Goal: Transaction & Acquisition: Purchase product/service

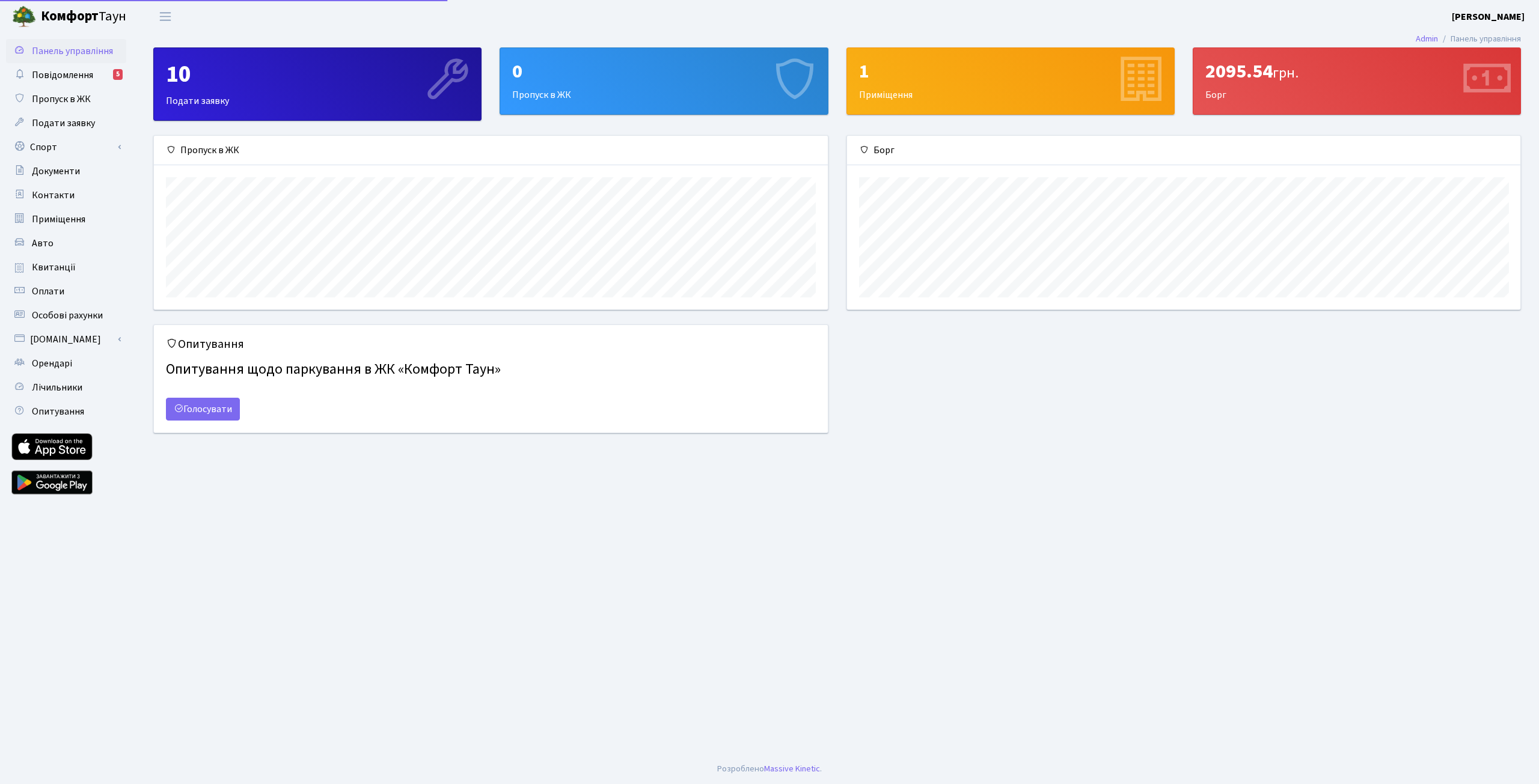
scroll to position [174, 673]
click at [66, 72] on span "Повідомлення" at bounding box center [62, 75] width 61 height 14
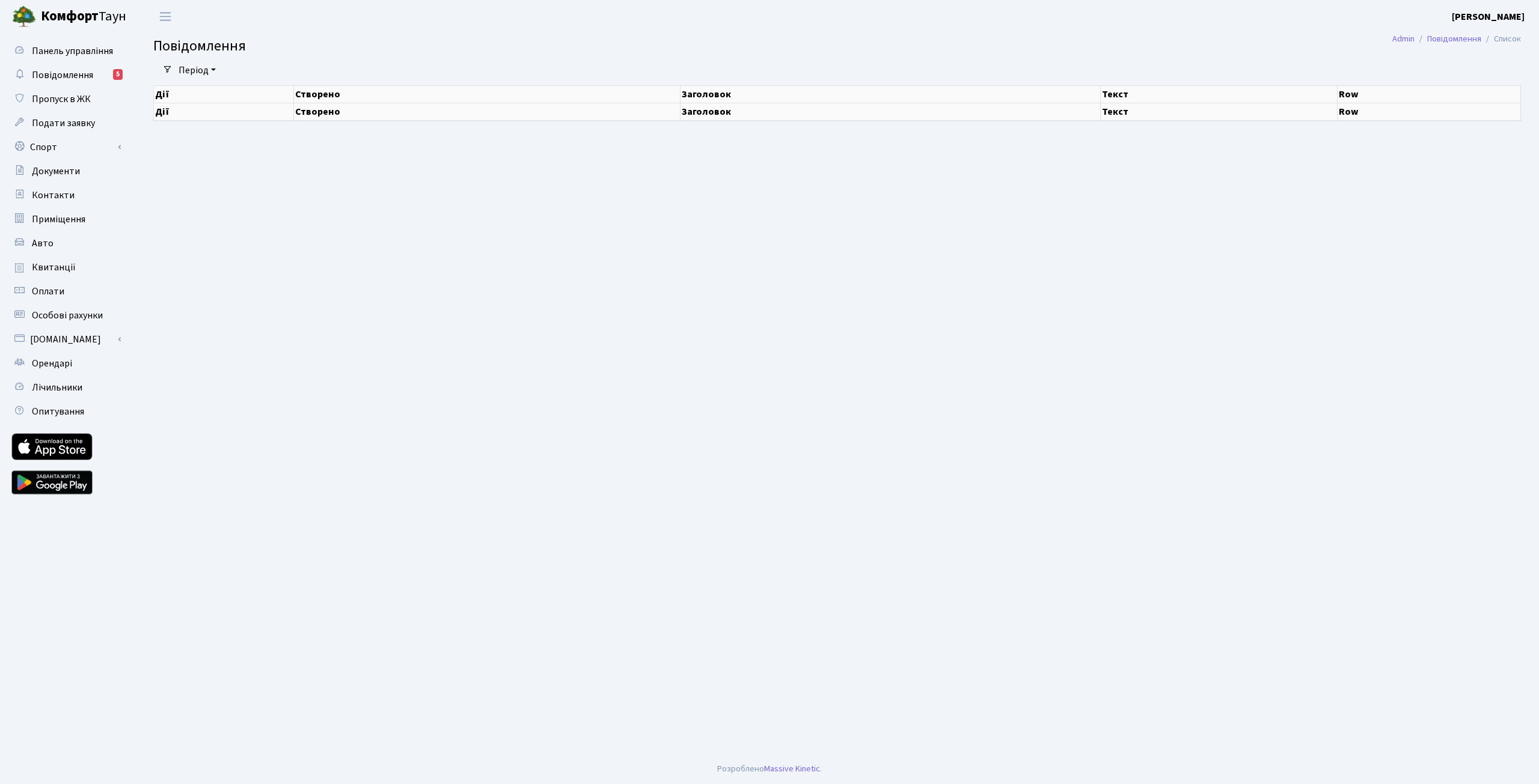
select select "25"
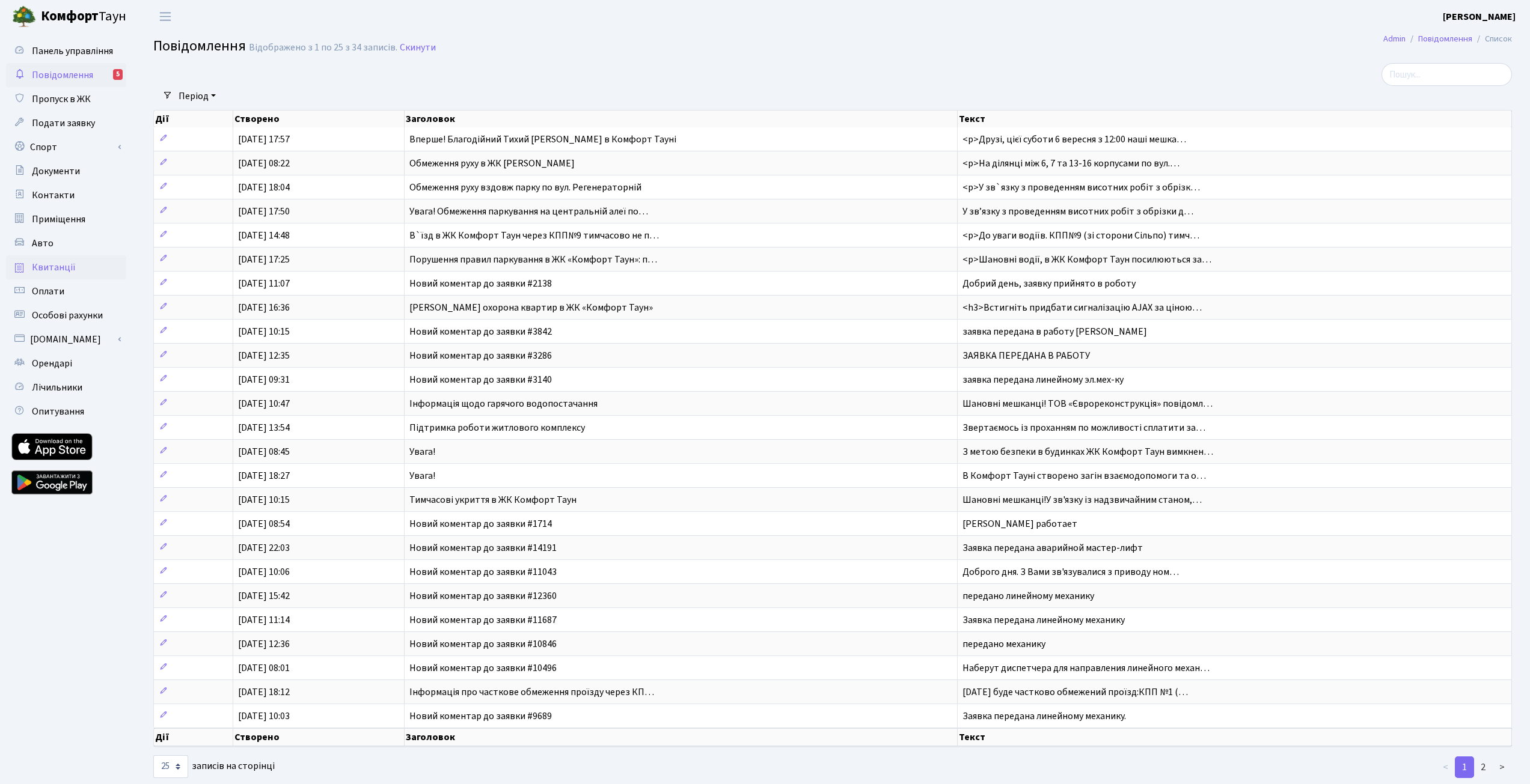
click at [80, 264] on link "Квитанції" at bounding box center [66, 267] width 120 height 24
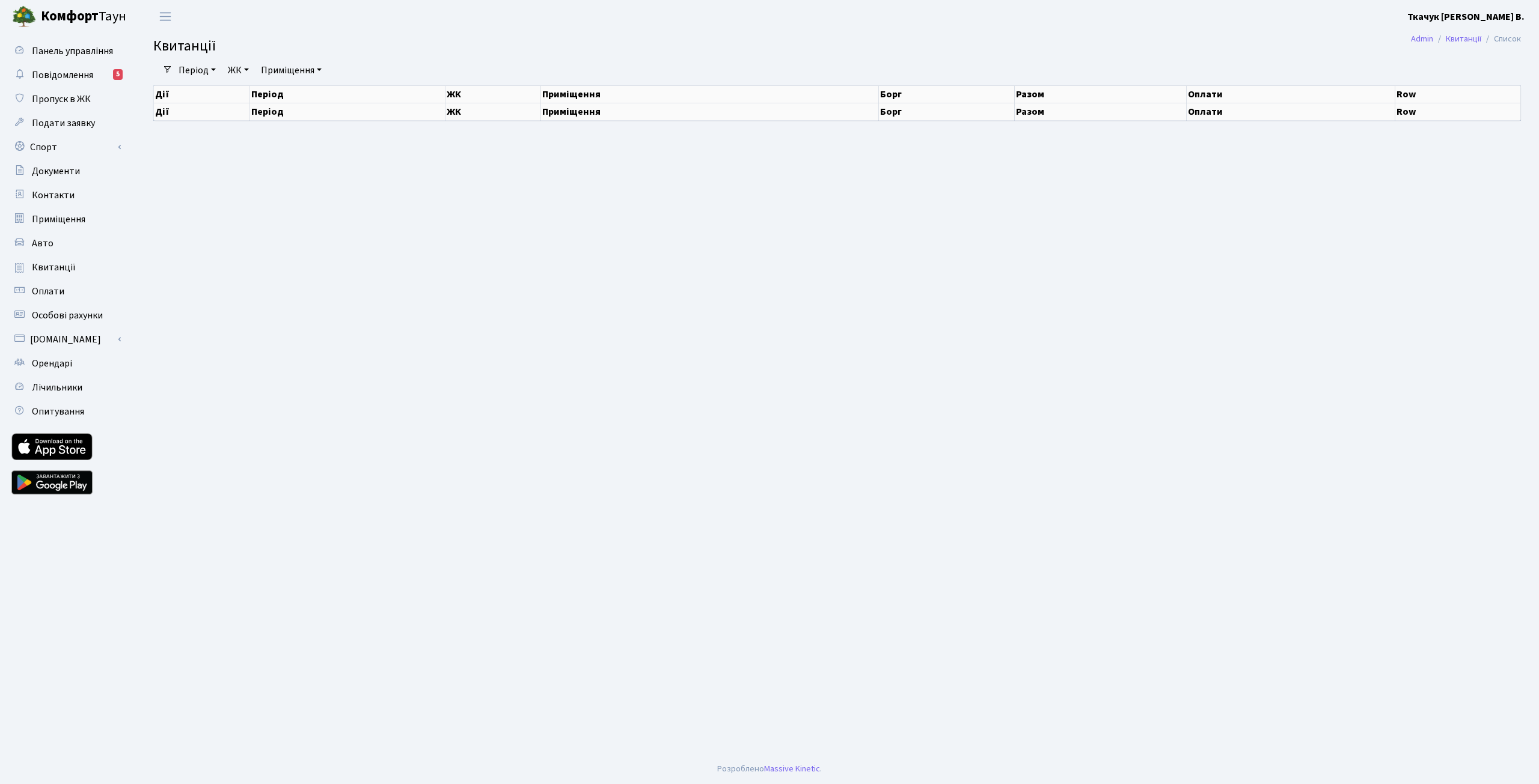
select select "25"
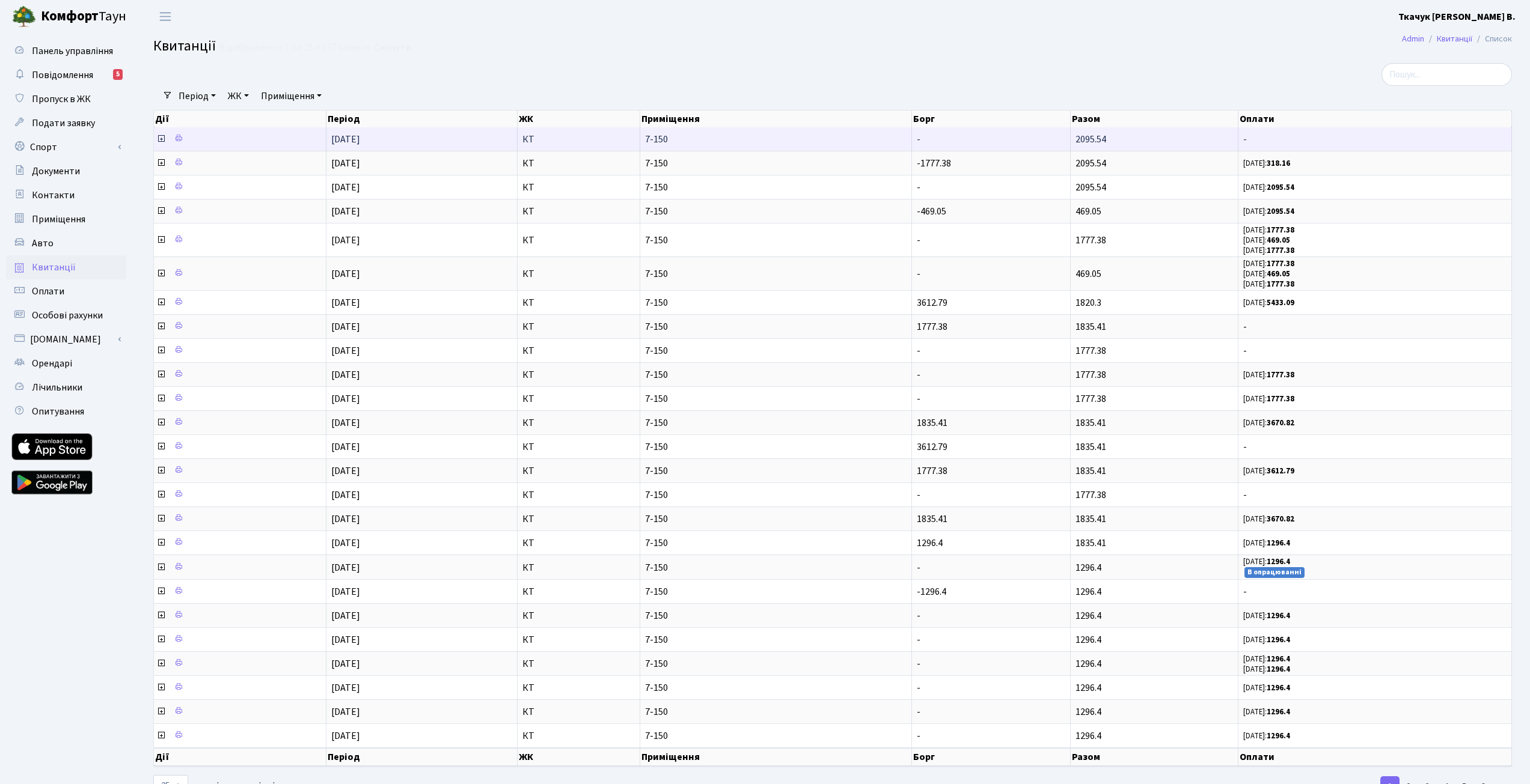
click at [161, 137] on icon at bounding box center [161, 139] width 10 height 10
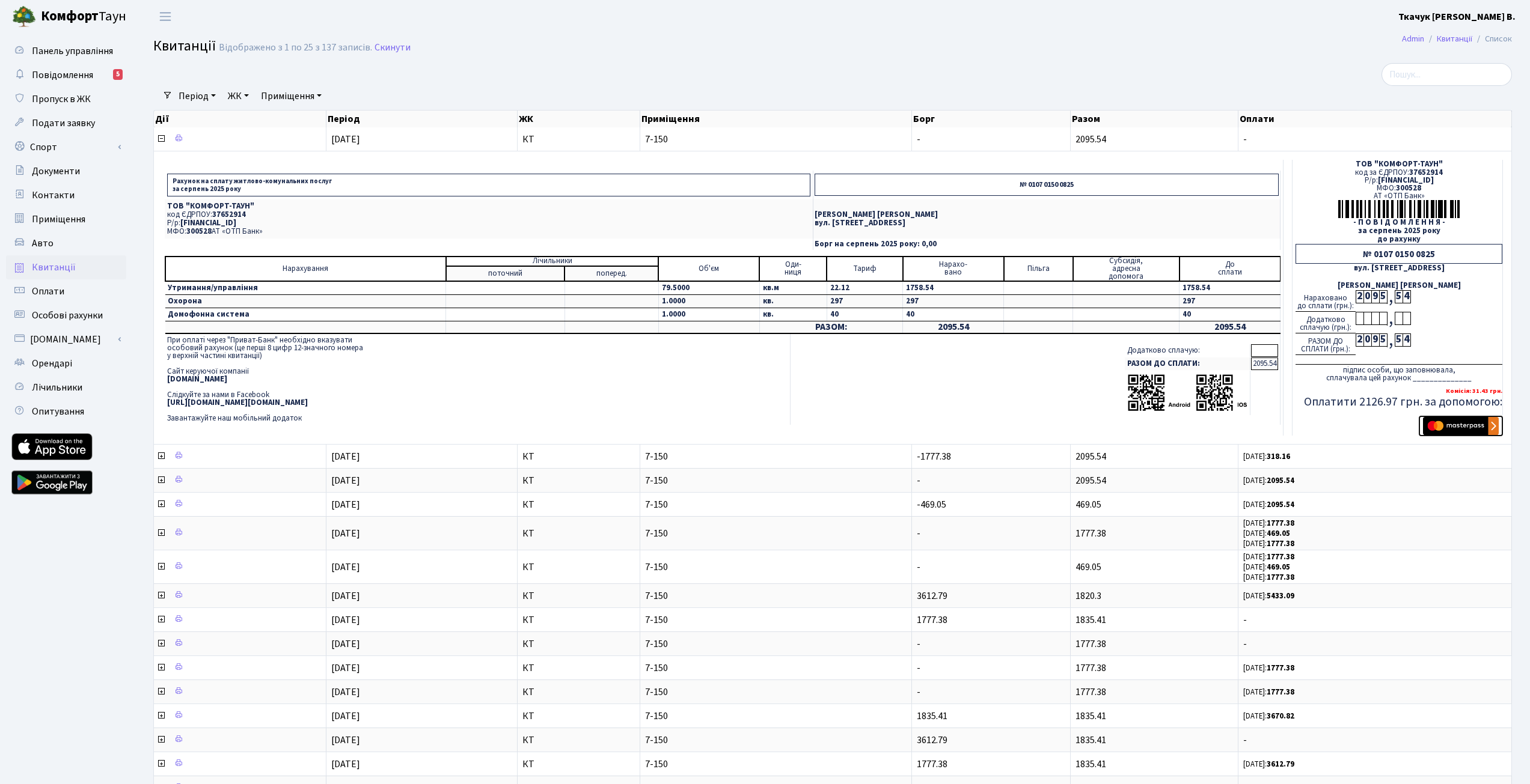
click at [1465, 428] on img "submit" at bounding box center [1460, 426] width 75 height 18
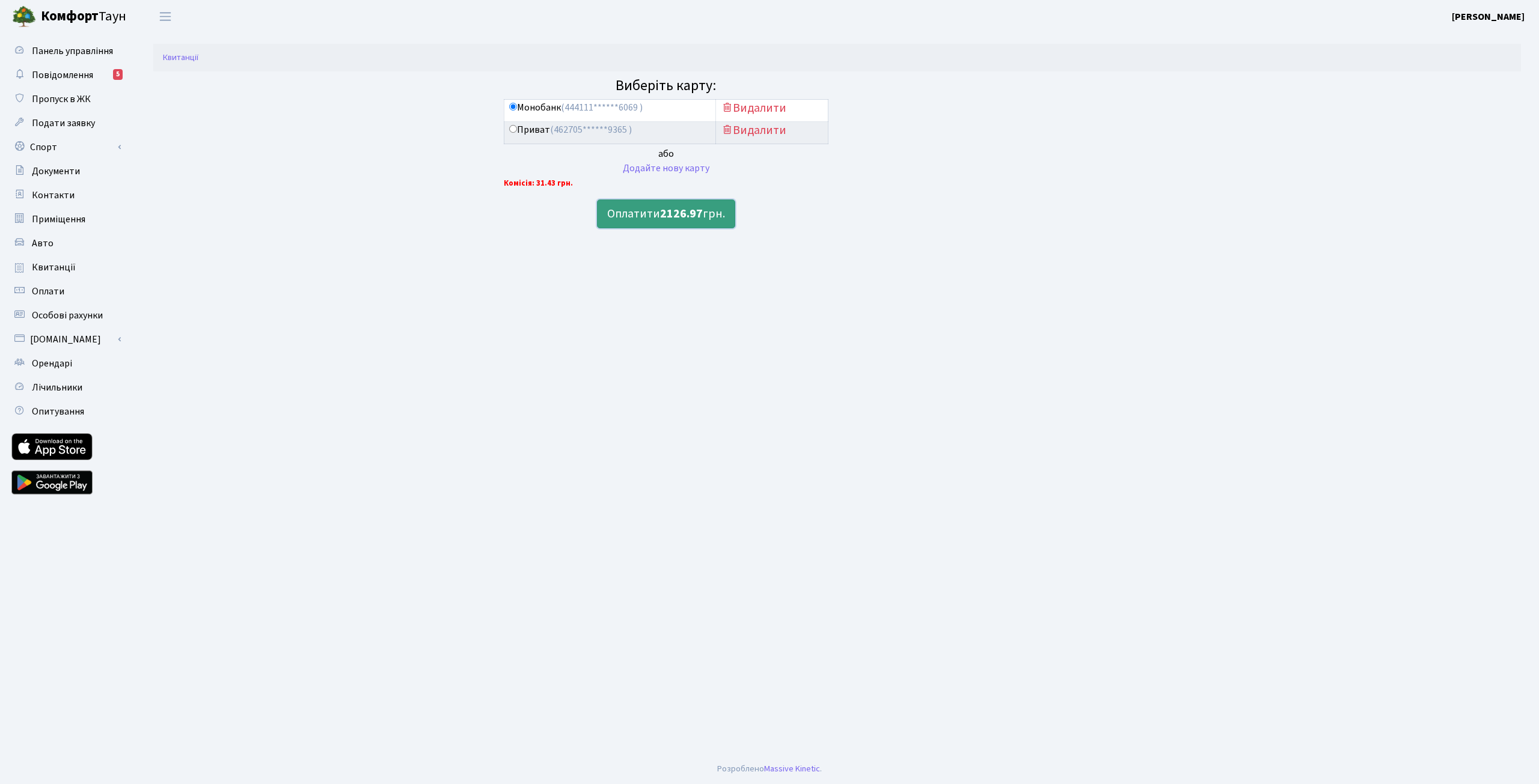
click at [646, 215] on button "Оплатити 2126.97 грн." at bounding box center [666, 214] width 138 height 29
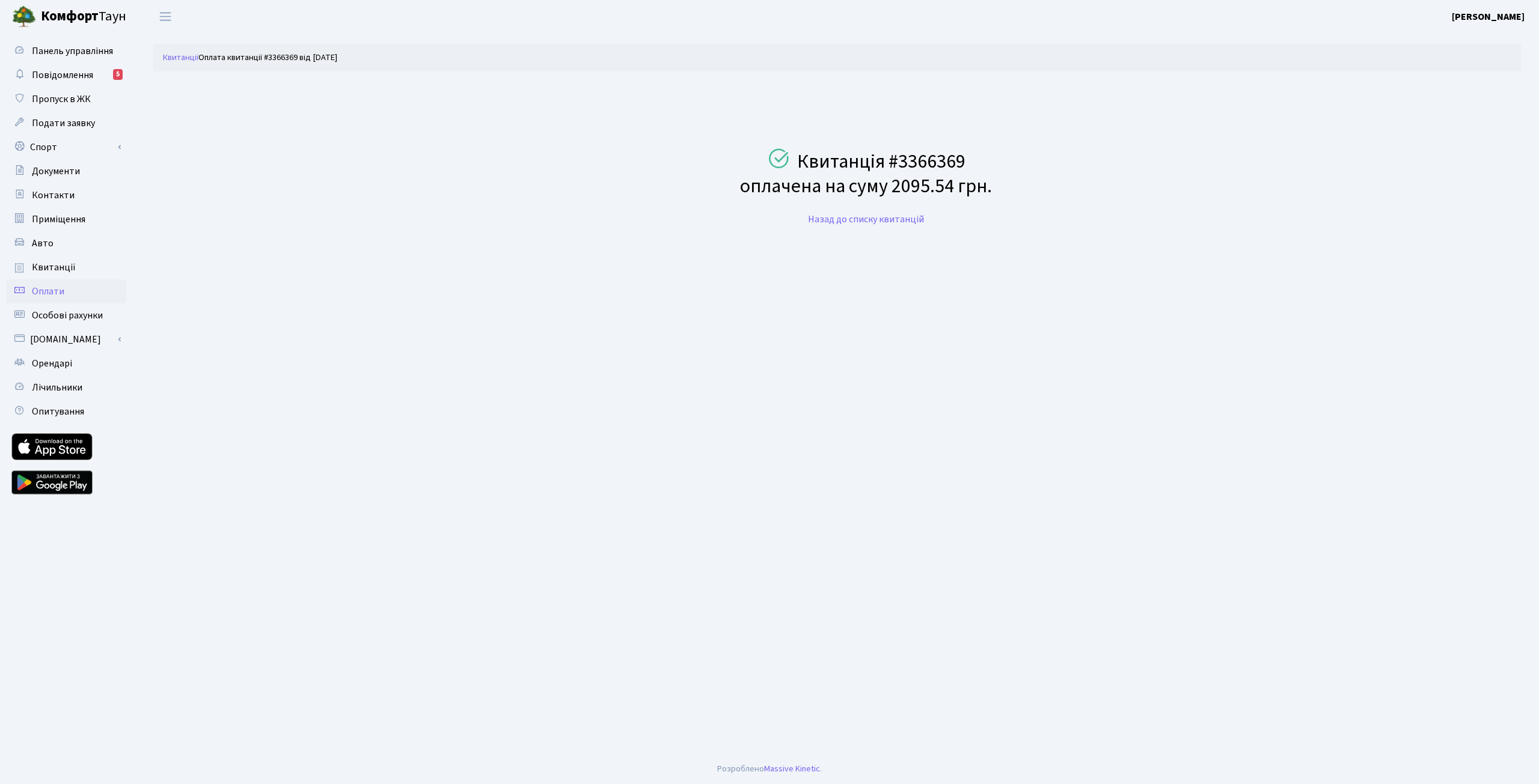
click at [48, 289] on span "Оплати" at bounding box center [48, 292] width 33 height 14
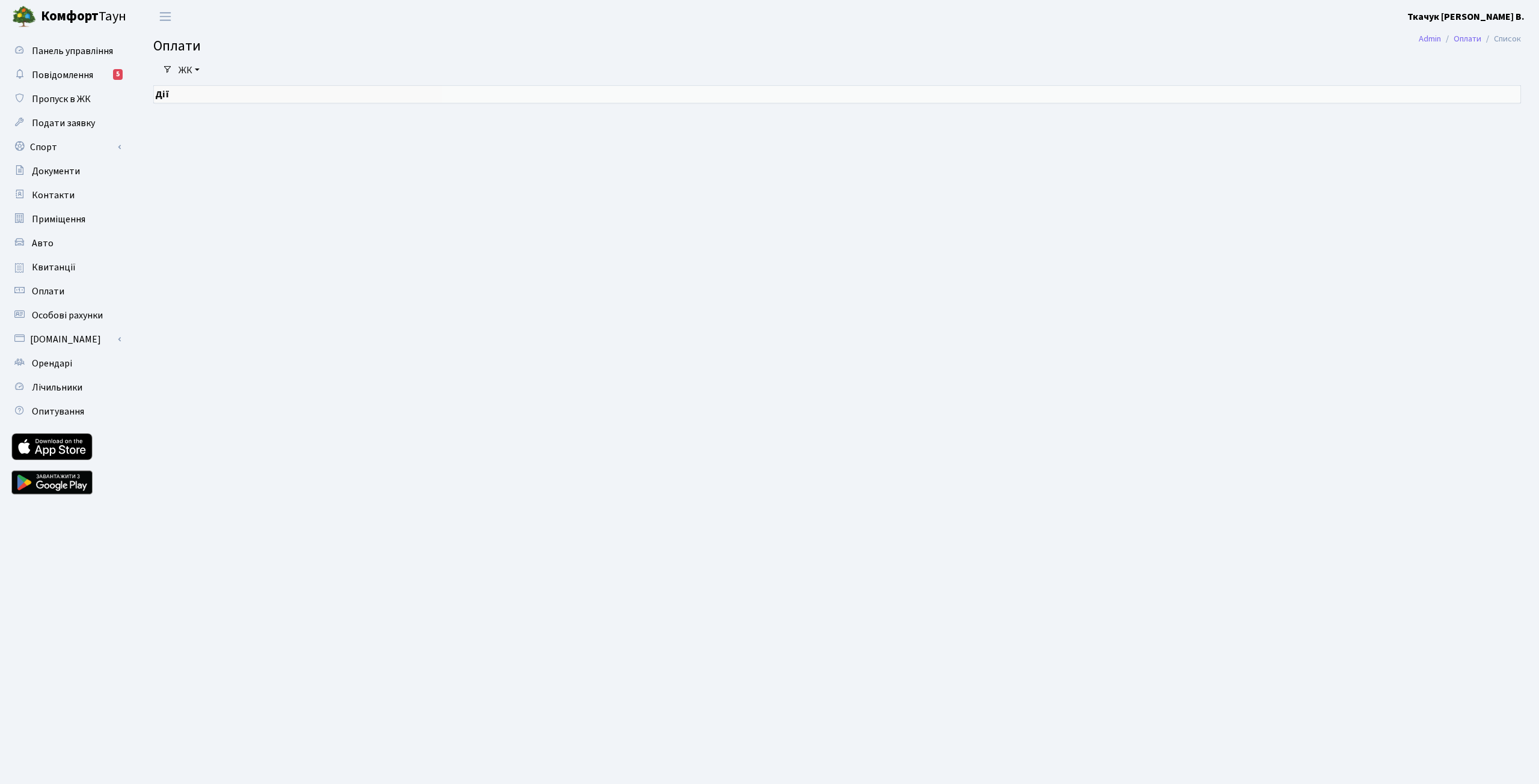
select select "25"
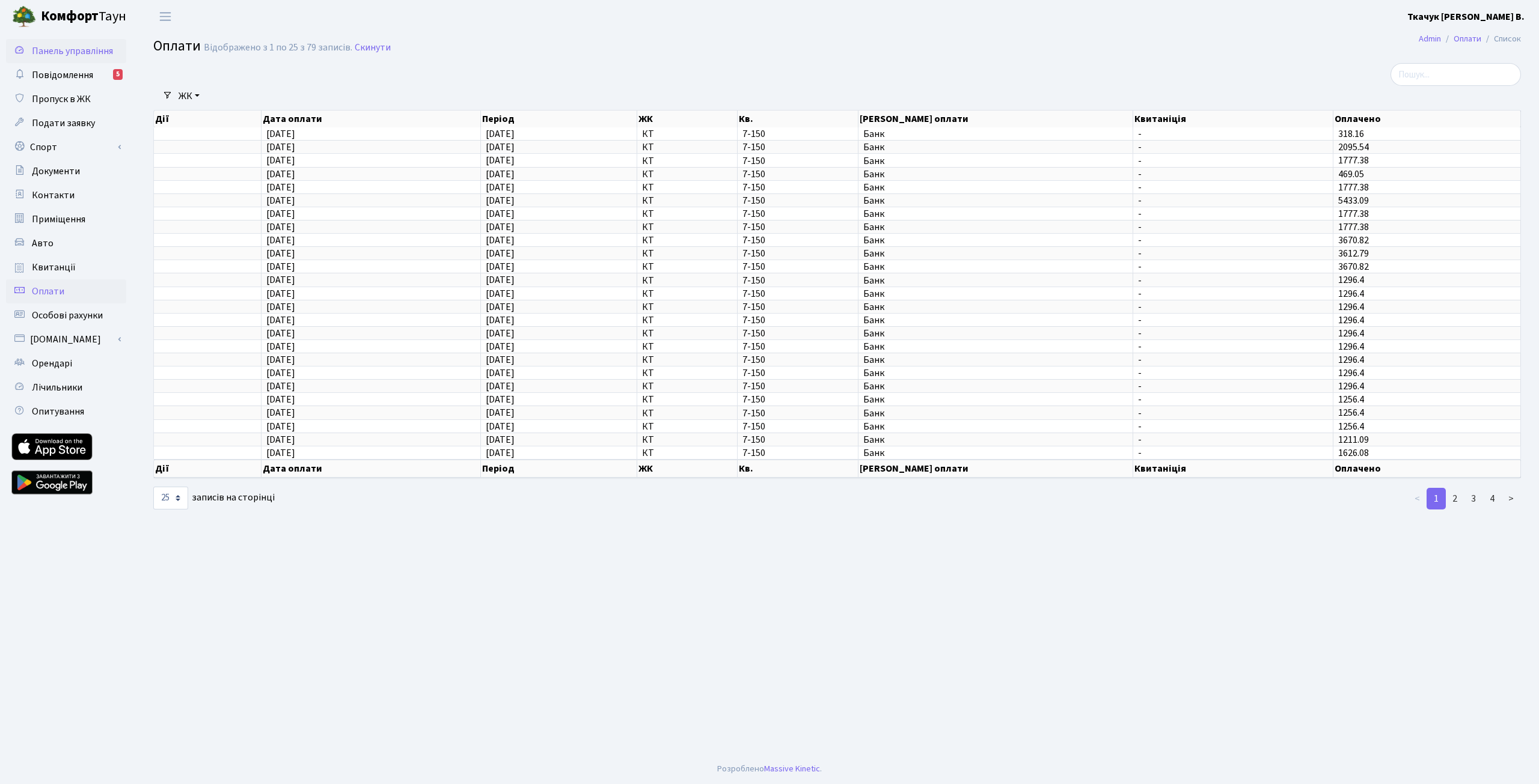
click at [45, 49] on span "Панель управління" at bounding box center [72, 51] width 81 height 14
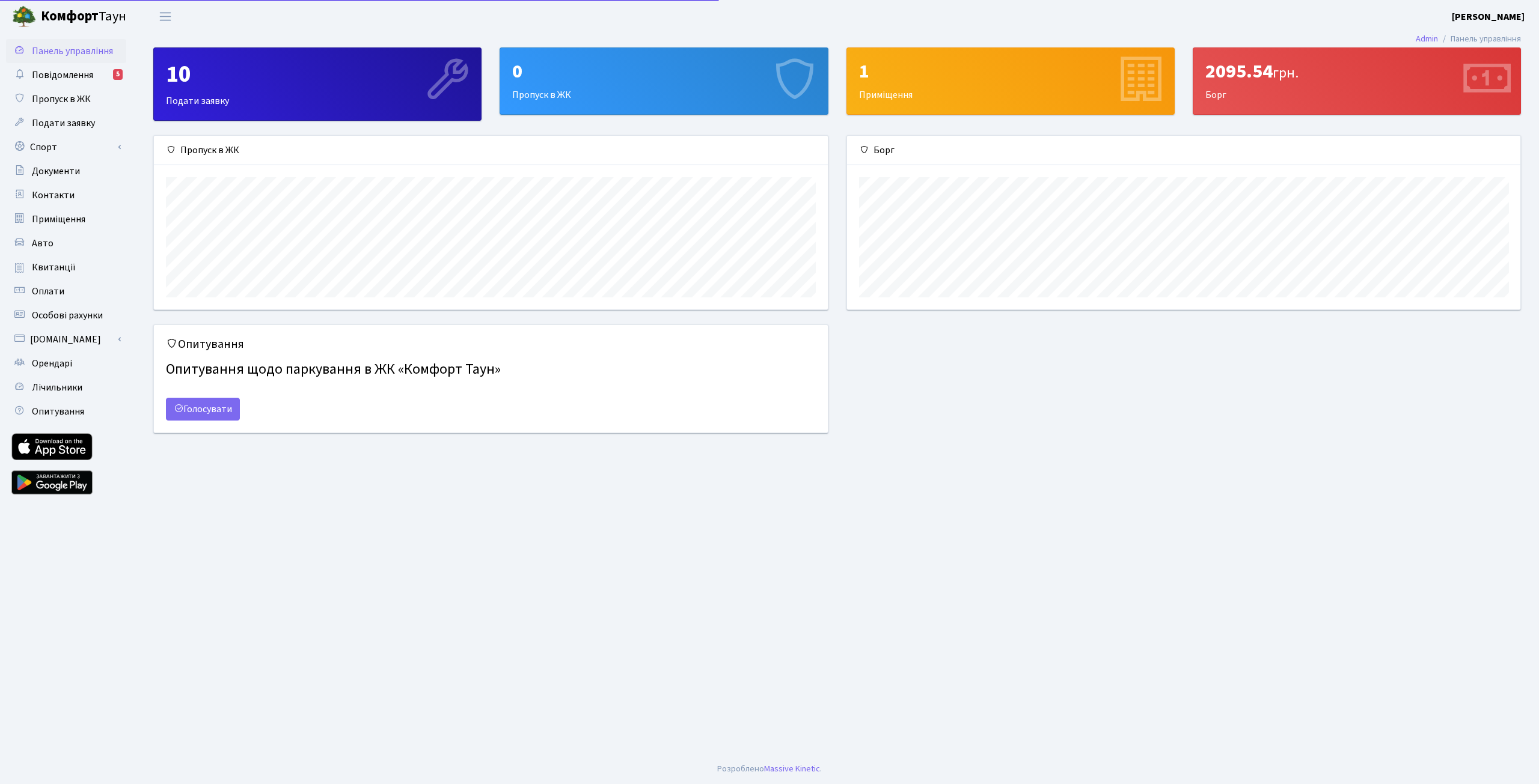
scroll to position [174, 673]
